Goal: Task Accomplishment & Management: Complete application form

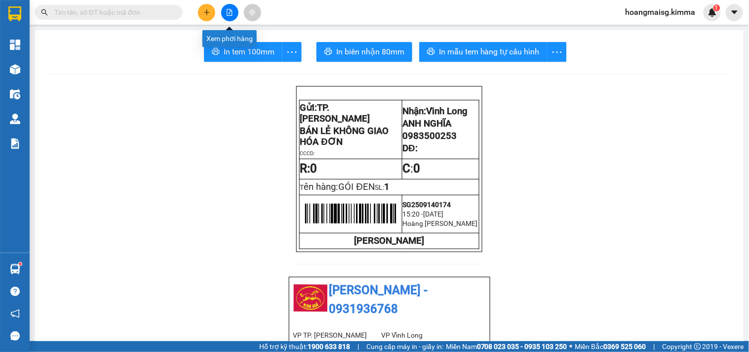
click at [231, 12] on icon "file-add" at bounding box center [229, 12] width 7 height 7
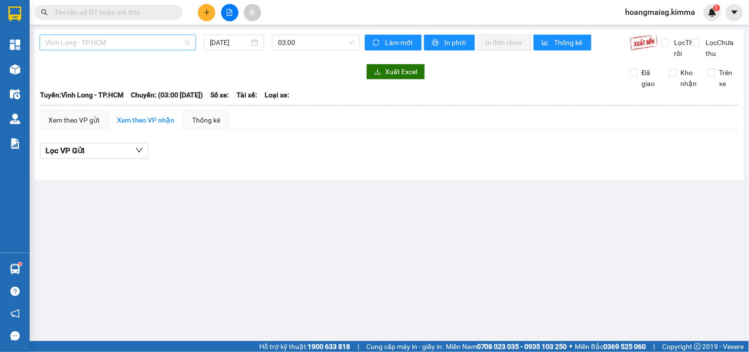
click at [81, 41] on span "Vĩnh Long - TP.HCM" at bounding box center [117, 42] width 145 height 15
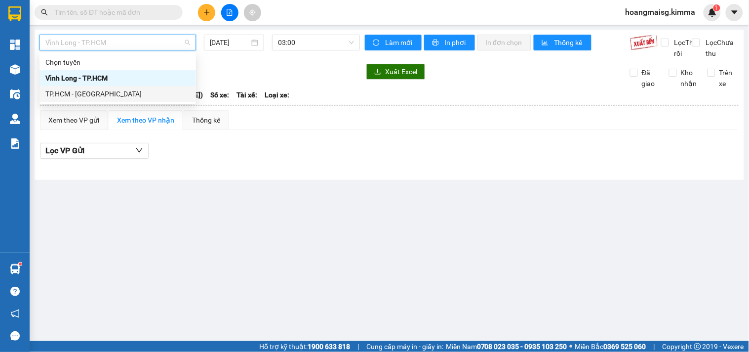
click at [76, 96] on div "TP.HCM - [GEOGRAPHIC_DATA]" at bounding box center [117, 93] width 145 height 11
type input "[DATE]"
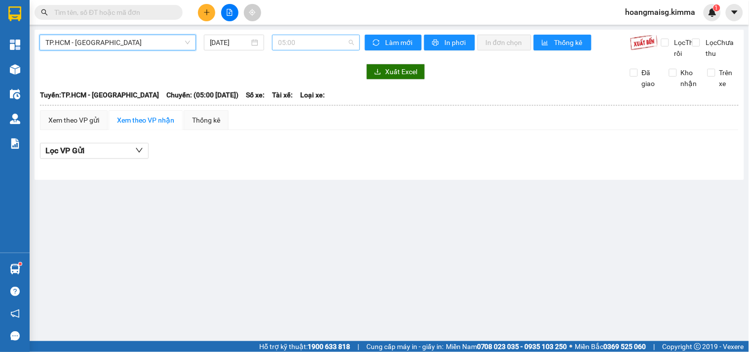
click at [288, 43] on span "05:00" at bounding box center [316, 42] width 76 height 15
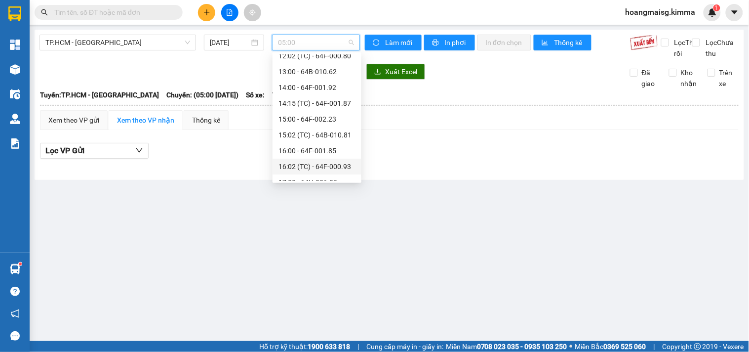
scroll to position [164, 0]
click at [300, 132] on div "15:00 - 64F-002.23" at bounding box center [317, 134] width 77 height 11
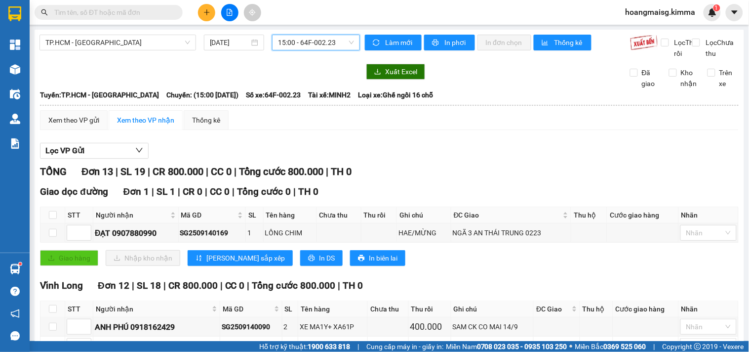
click at [291, 40] on span "15:00 - 64F-002.23" at bounding box center [316, 42] width 76 height 15
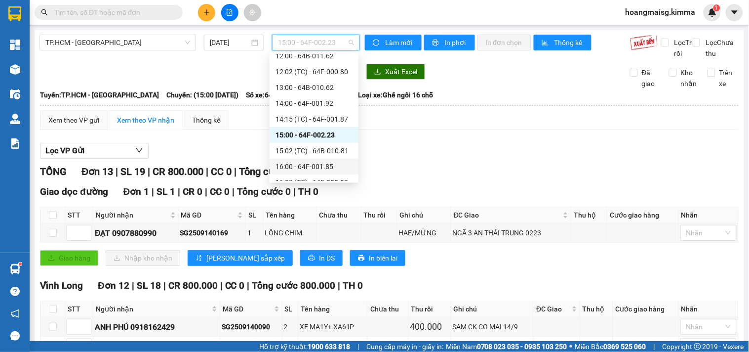
click at [298, 164] on div "16:00 - 64F-001.85" at bounding box center [314, 166] width 77 height 11
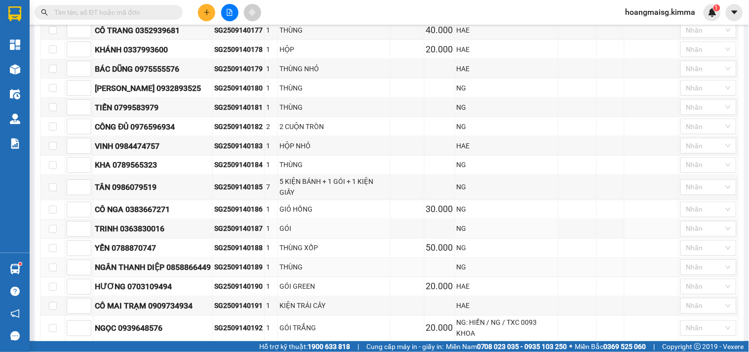
scroll to position [384, 0]
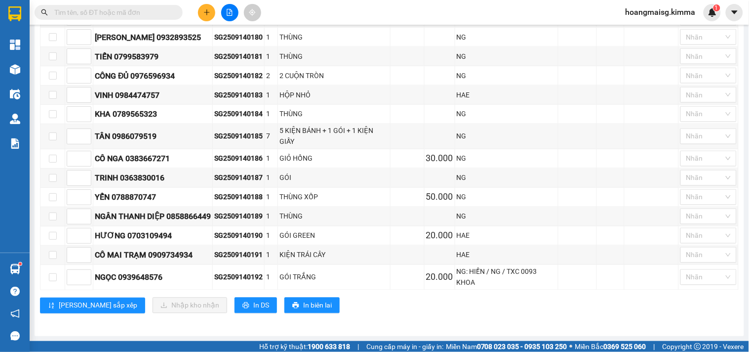
click at [68, 13] on input "text" at bounding box center [112, 12] width 117 height 11
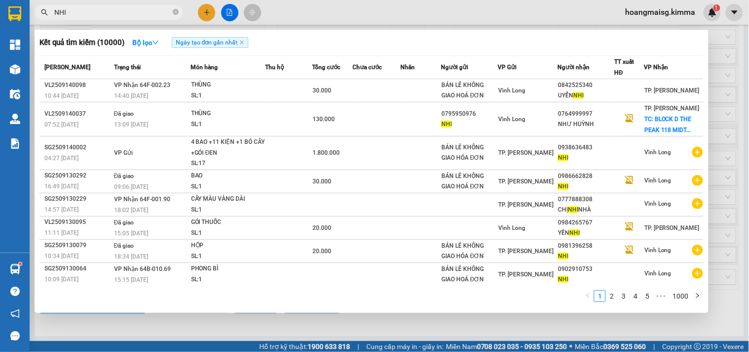
drag, startPoint x: 74, startPoint y: 12, endPoint x: 25, endPoint y: 92, distance: 94.2
click at [0, 82] on section "Kết quả tìm kiếm ( 10000 ) Bộ lọc Ngày tạo đơn gần nhất Mã ĐH Trạng thái Món hà…" at bounding box center [374, 176] width 749 height 352
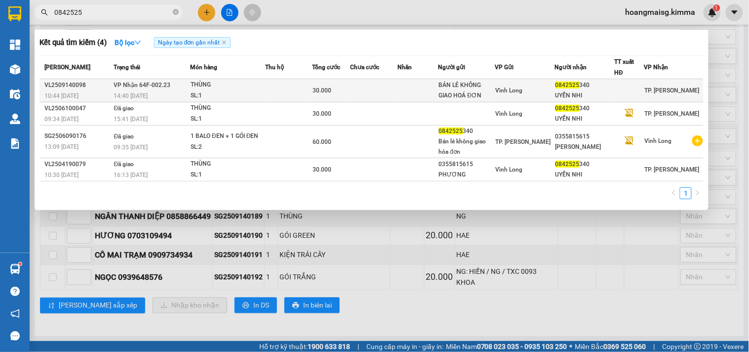
type input "0842525"
click at [298, 81] on td at bounding box center [288, 90] width 47 height 23
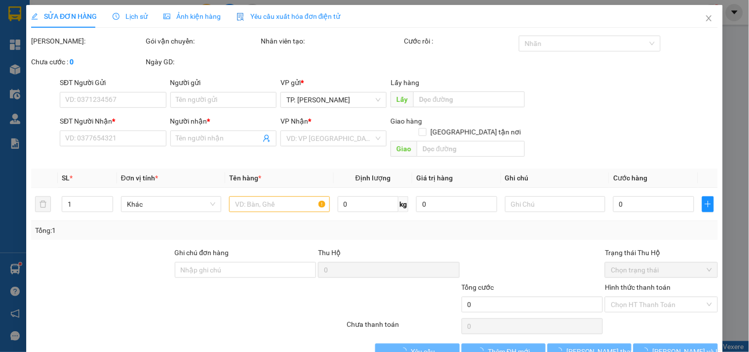
type input "BÁN LẺ KHÔNG GIAO HOÁ ĐƠN"
type input "0842525340"
type input "UYỂN NHI"
type input "30.000"
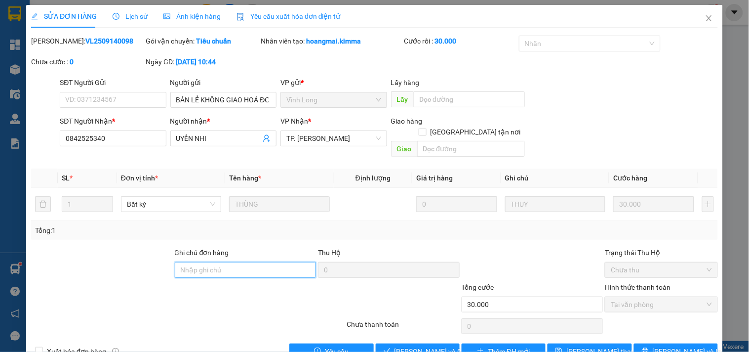
click at [187, 262] on input "Ghi chú đơn hàng" at bounding box center [246, 270] width 142 height 16
type input "[PERSON_NAME]"
click at [428, 343] on button "[PERSON_NAME] và Giao hàng" at bounding box center [418, 351] width 84 height 16
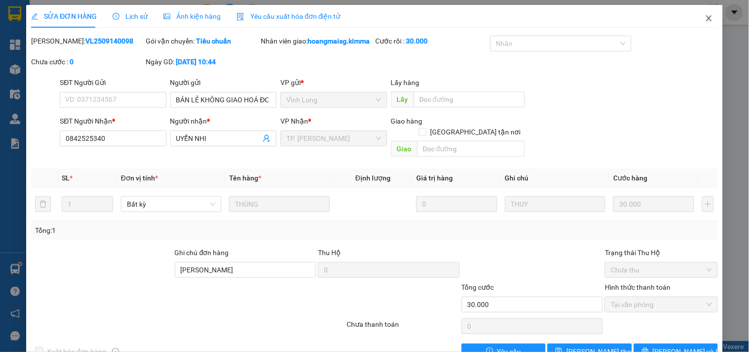
click at [697, 16] on span "Close" at bounding box center [709, 19] width 28 height 28
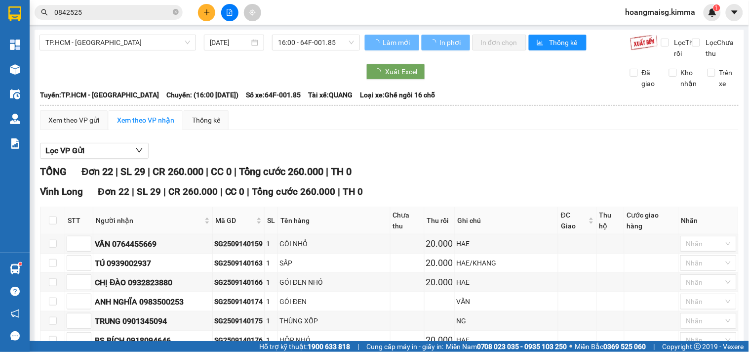
click at [208, 12] on icon "plus" at bounding box center [206, 12] width 5 height 0
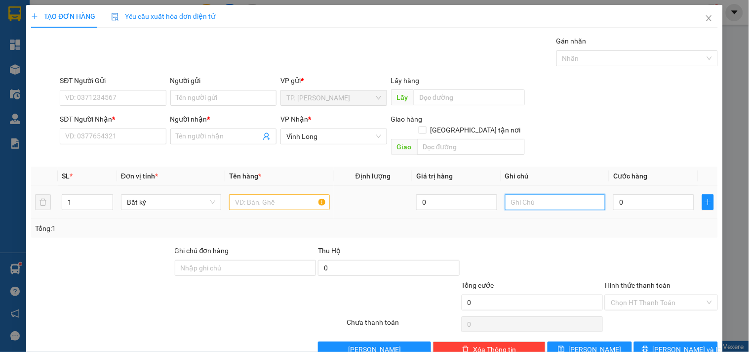
click at [554, 198] on input "text" at bounding box center [555, 202] width 100 height 16
type input "VĂN"
click at [236, 195] on input "text" at bounding box center [279, 202] width 100 height 16
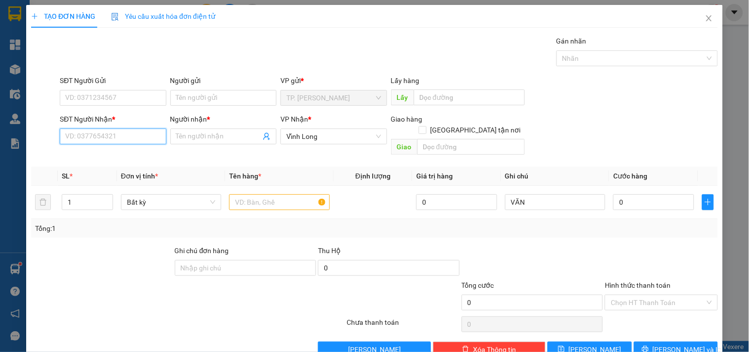
click at [99, 140] on input "SĐT Người Nhận *" at bounding box center [113, 136] width 106 height 16
type input "0934010328"
type input "TRÂN"
type input "0934010328"
click at [277, 194] on input "text" at bounding box center [279, 202] width 100 height 16
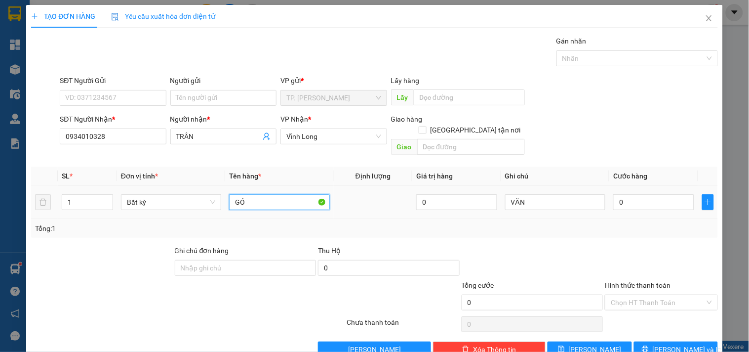
type input "G"
type input "GÓI ĐEN"
click at [213, 95] on input "Người gửi" at bounding box center [223, 98] width 106 height 16
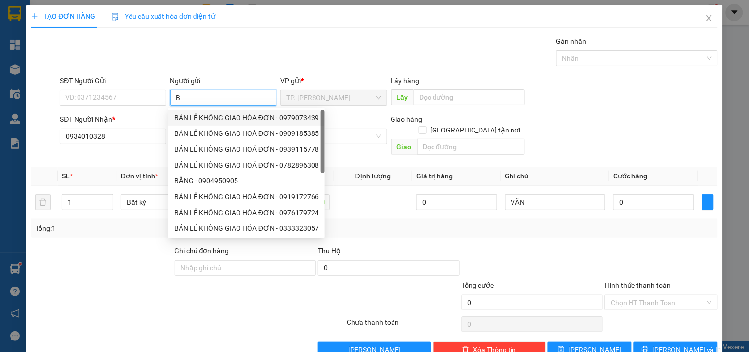
type input "B"
click at [194, 110] on div "8589996 8589981 BÁN LẺ KHÔNG GIAO HÓA ĐƠN - 0979073439 BÁN LẺ KHÔNG GIAO HOÁ ĐƠ…" at bounding box center [246, 173] width 157 height 130
click at [194, 112] on body "Kết quả tìm kiếm ( 4 ) Bộ lọc Ngày tạo đơn gần nhất Mã ĐH Trạng thái Món hàng T…" at bounding box center [374, 176] width 749 height 352
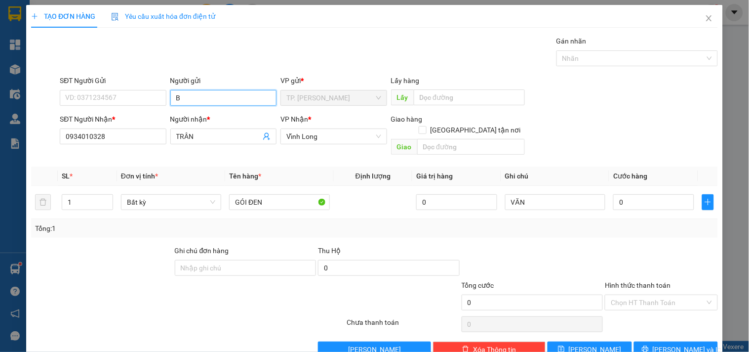
click at [189, 97] on input "B" at bounding box center [223, 98] width 106 height 16
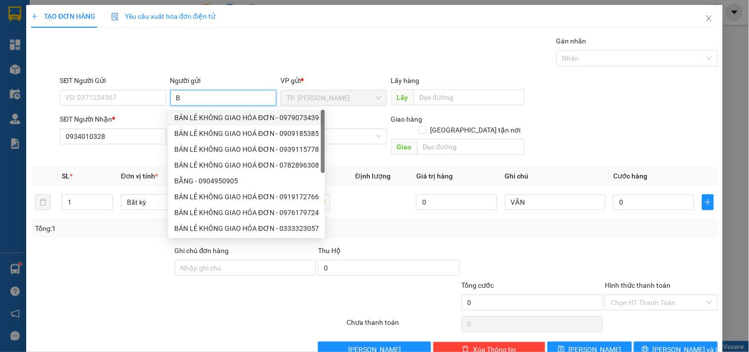
click at [200, 117] on div "BÁN LẺ KHÔNG GIAO HÓA ĐƠN - 0979073439" at bounding box center [246, 117] width 145 height 11
type input "0979073439"
type input "BÁN LẺ KHÔNG GIAO HÓA ĐƠN"
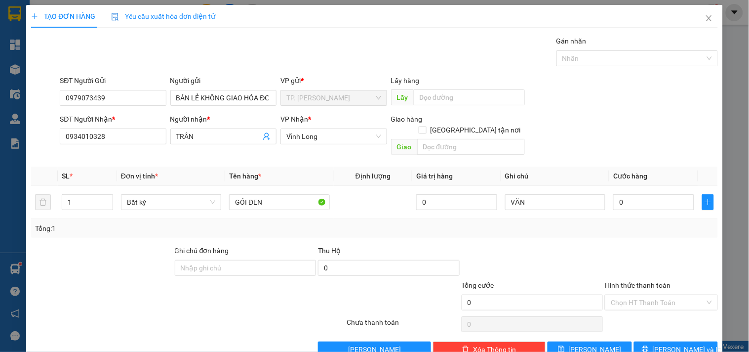
click at [126, 107] on div "SĐT Người Gửi 0979073439" at bounding box center [113, 92] width 106 height 35
click at [126, 105] on div "SĐT Người Gửi 0979073439" at bounding box center [113, 92] width 106 height 35
click at [139, 96] on input "0979073439" at bounding box center [113, 98] width 106 height 16
type input "0"
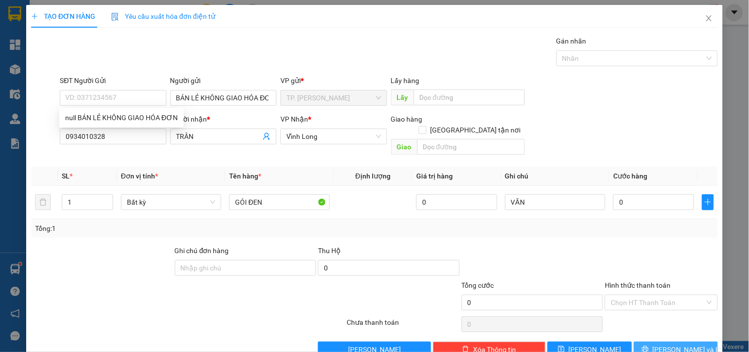
click at [668, 344] on span "[PERSON_NAME] và In" at bounding box center [687, 349] width 69 height 11
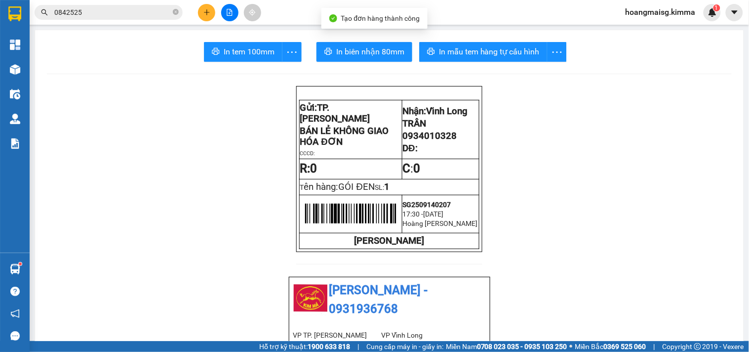
click at [376, 42] on button "In biên nhận 80mm" at bounding box center [365, 52] width 96 height 20
click at [254, 43] on button "In tem 100mm" at bounding box center [243, 52] width 79 height 20
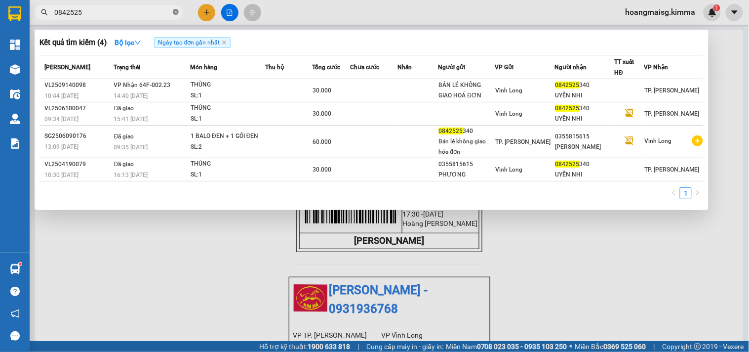
click at [175, 10] on icon "close-circle" at bounding box center [176, 12] width 6 height 6
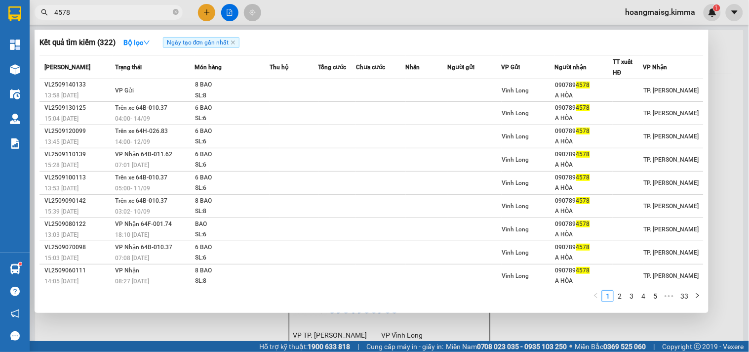
type input "4578"
click at [175, 15] on span at bounding box center [176, 12] width 6 height 9
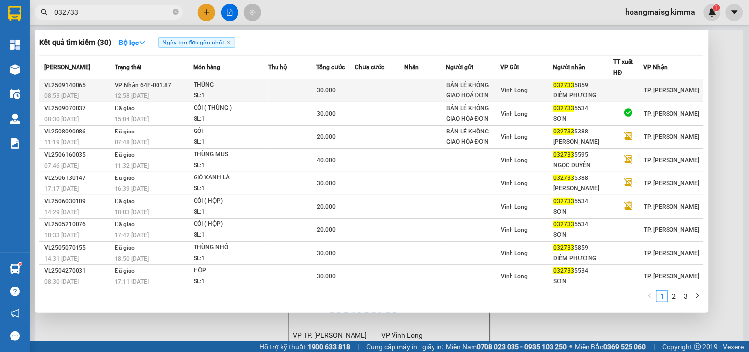
type input "032733"
click at [576, 94] on div "DIỄM PHƯƠNG" at bounding box center [583, 95] width 59 height 10
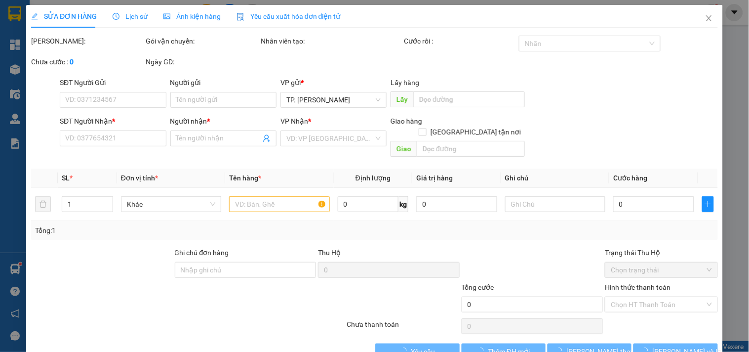
type input "BÁN LẺ KHÔNG GIAO HOÁ ĐƠN"
type input "0327335859"
type input "DIỄM PHƯƠNG"
type input "30.000"
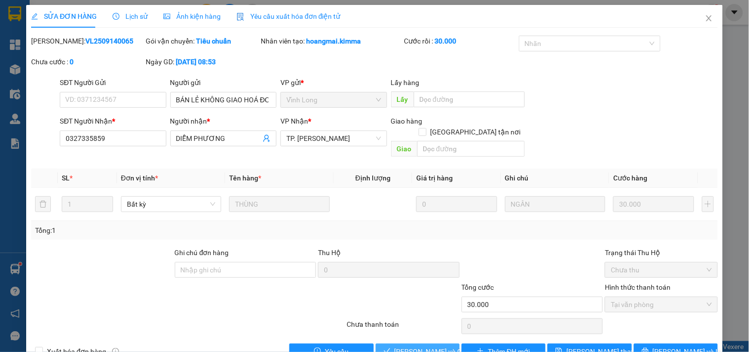
click at [418, 346] on span "[PERSON_NAME] và Giao hàng" at bounding box center [442, 351] width 95 height 11
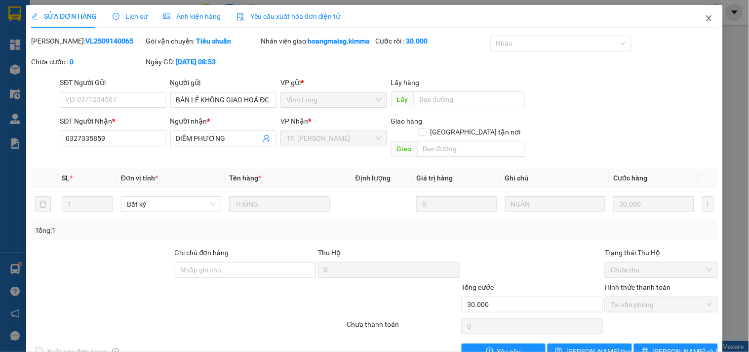
click at [697, 22] on span "Close" at bounding box center [709, 19] width 28 height 28
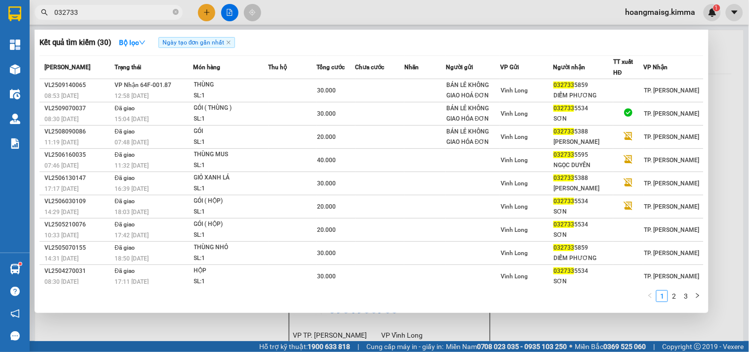
click at [138, 12] on input "032733" at bounding box center [112, 12] width 117 height 11
click at [175, 10] on icon "close-circle" at bounding box center [176, 12] width 6 height 6
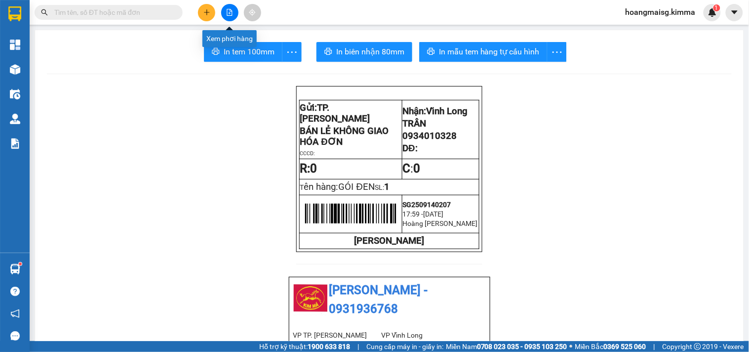
click at [227, 14] on button at bounding box center [229, 12] width 17 height 17
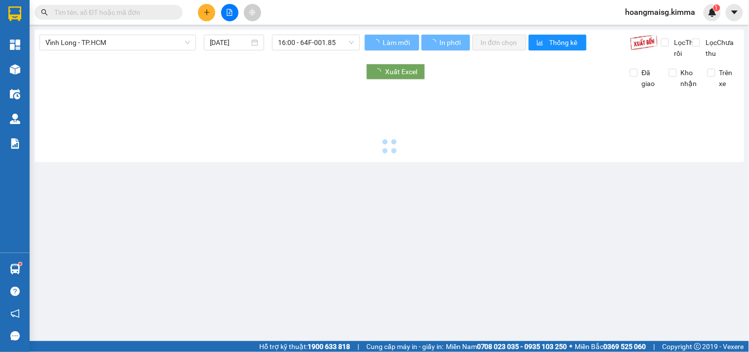
click at [137, 12] on input "text" at bounding box center [112, 12] width 117 height 11
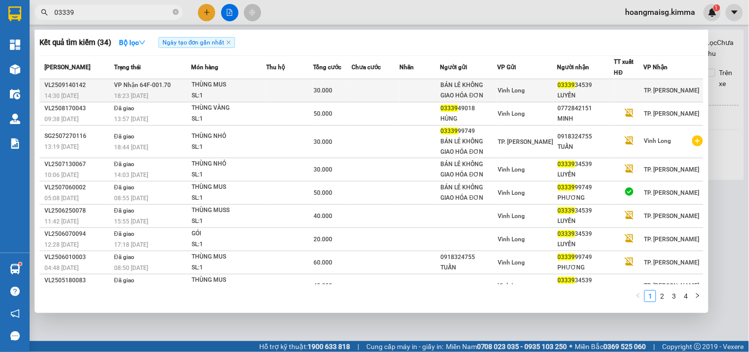
type input "03339"
click at [307, 94] on td at bounding box center [289, 90] width 47 height 23
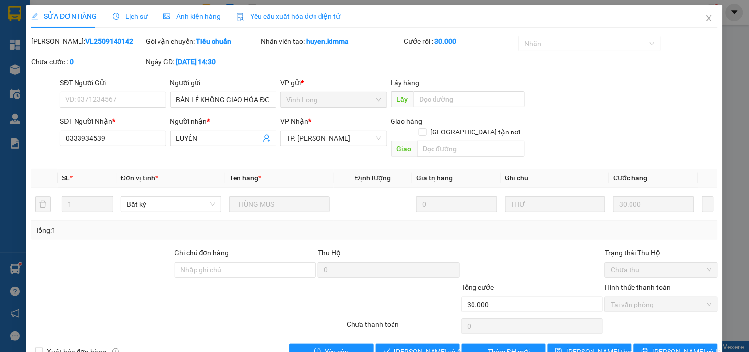
click at [124, 15] on span "Lịch sử" at bounding box center [130, 16] width 35 height 8
